Goal: Transaction & Acquisition: Purchase product/service

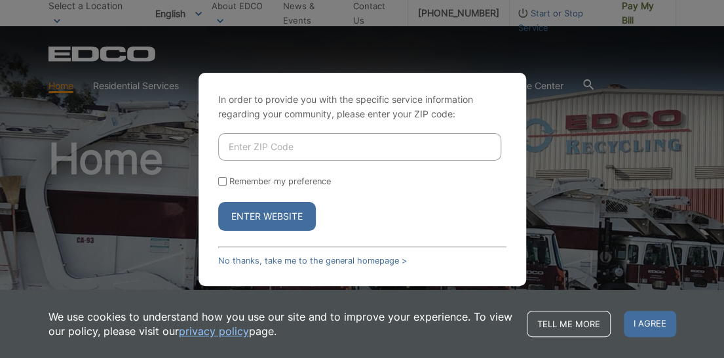
click at [262, 151] on input "Enter ZIP Code" at bounding box center [359, 147] width 283 height 28
type input "92078"
click at [218, 178] on input "Remember my preference" at bounding box center [222, 181] width 9 height 9
checkbox input "true"
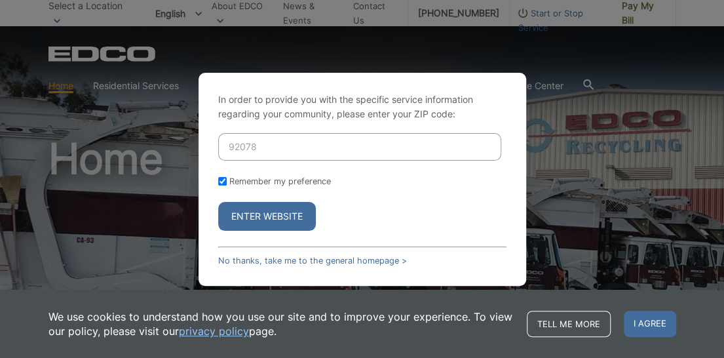
click at [242, 218] on button "Enter Website" at bounding box center [267, 216] width 98 height 29
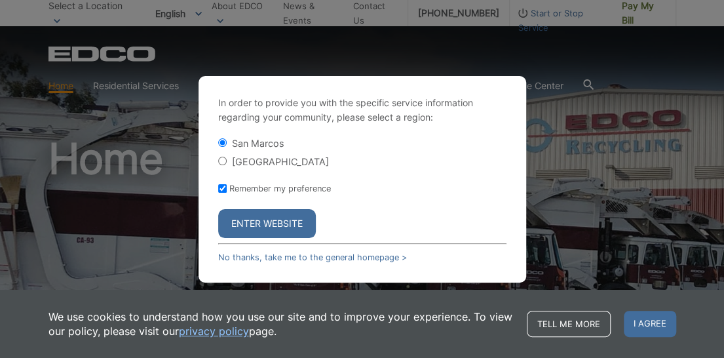
click at [251, 217] on button "Enter Website" at bounding box center [267, 223] width 98 height 29
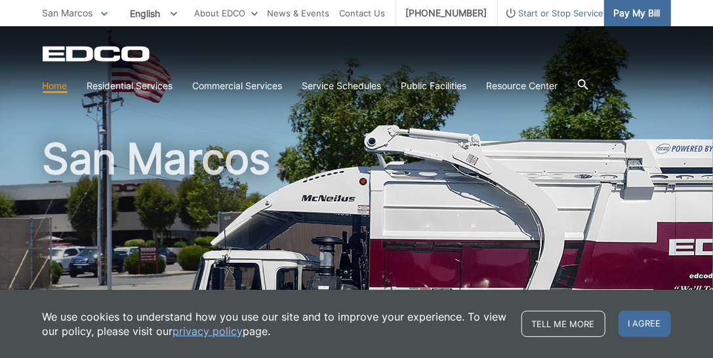
click at [635, 10] on span "Pay My Bill" at bounding box center [637, 13] width 47 height 14
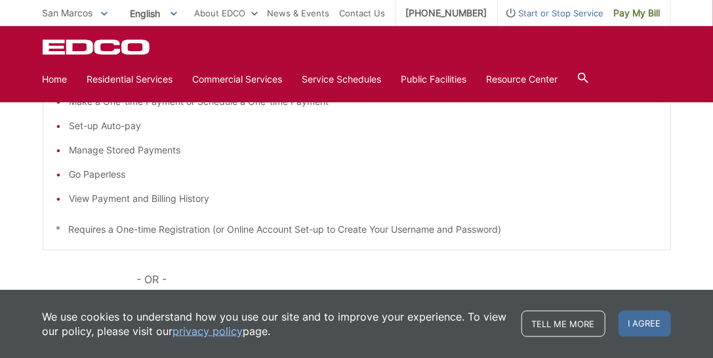
scroll to position [136, 0]
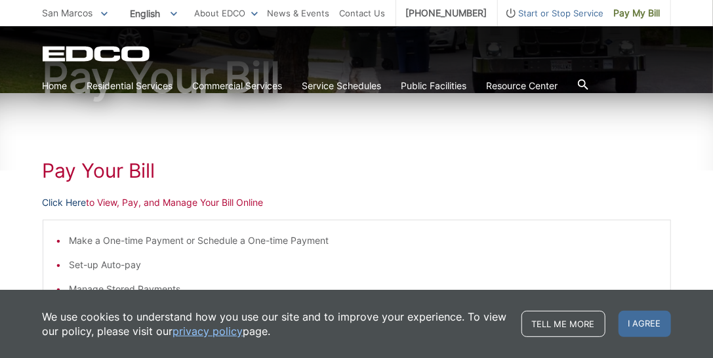
click at [69, 201] on link "Click Here" at bounding box center [65, 202] width 44 height 14
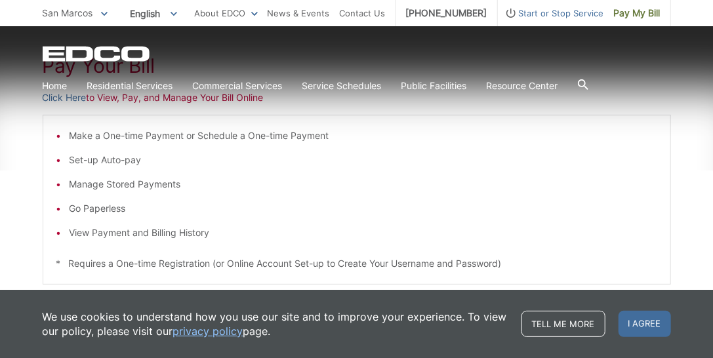
scroll to position [341, 0]
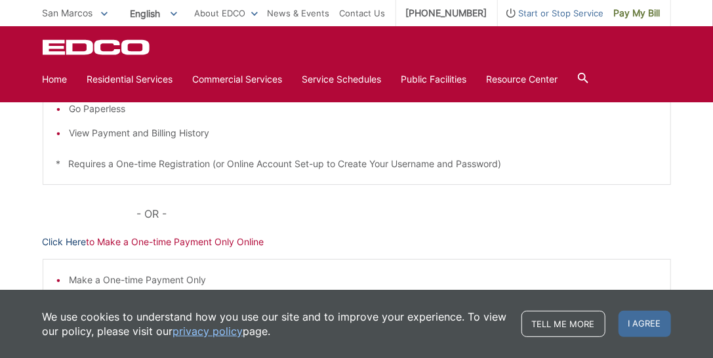
click at [71, 237] on link "Click Here" at bounding box center [65, 242] width 44 height 14
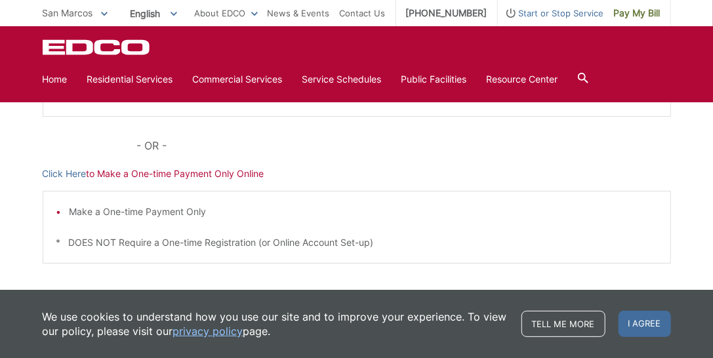
scroll to position [205, 0]
